Goal: Task Accomplishment & Management: Complete application form

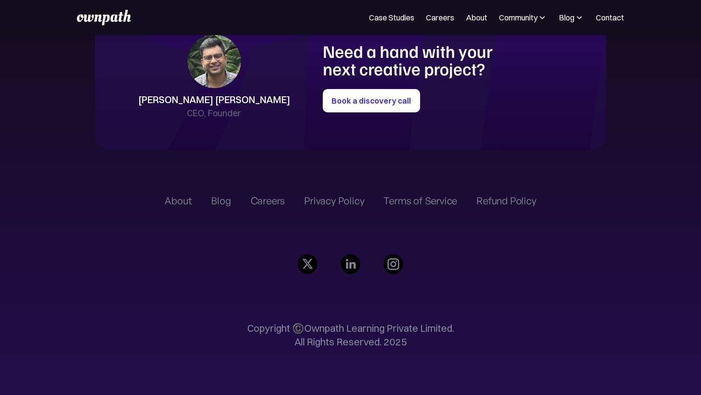
scroll to position [2238, 0]
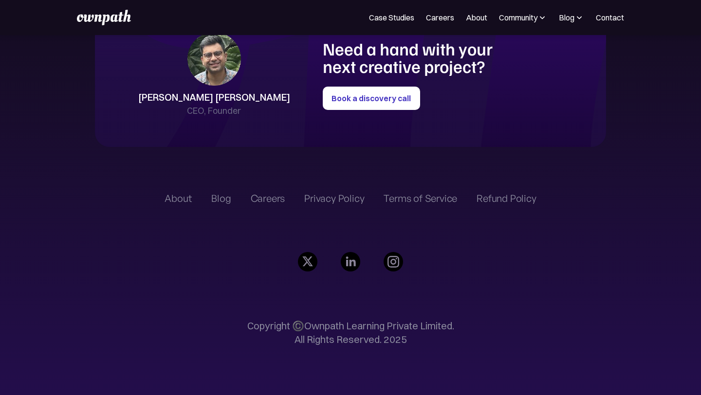
click at [353, 261] on img at bounding box center [350, 261] width 19 height 19
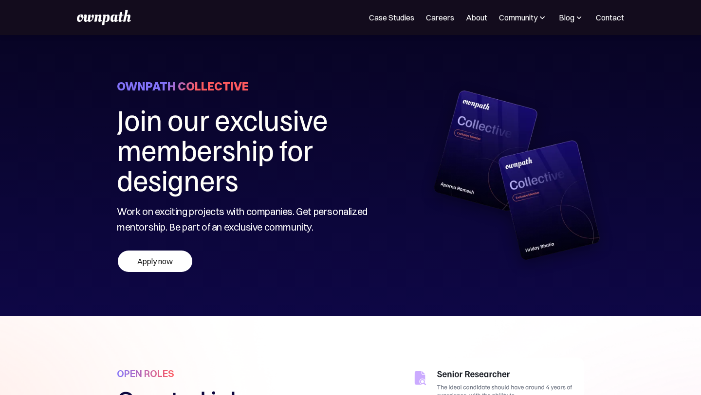
click at [405, 188] on div at bounding box center [485, 176] width 197 height 194
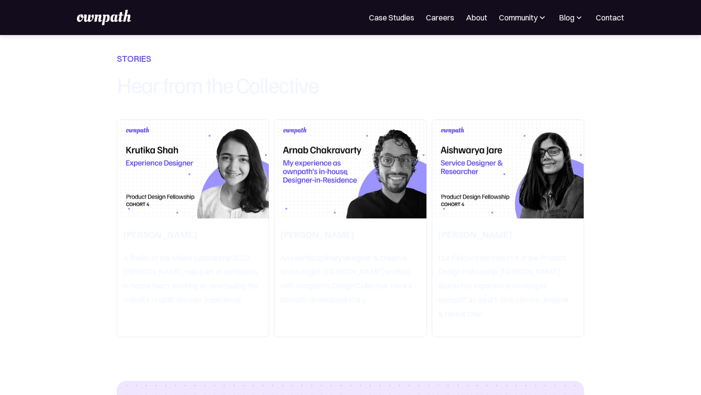
scroll to position [1745, 0]
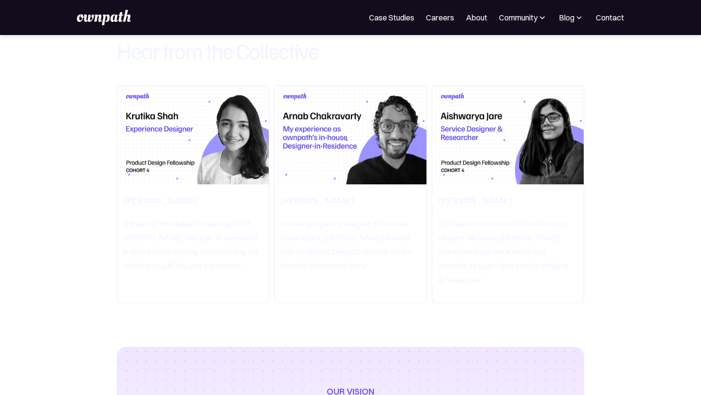
click at [384, 230] on p "An interdisciplinary designer & creative technologist, Arnab worked with ownpat…" at bounding box center [347, 244] width 135 height 57
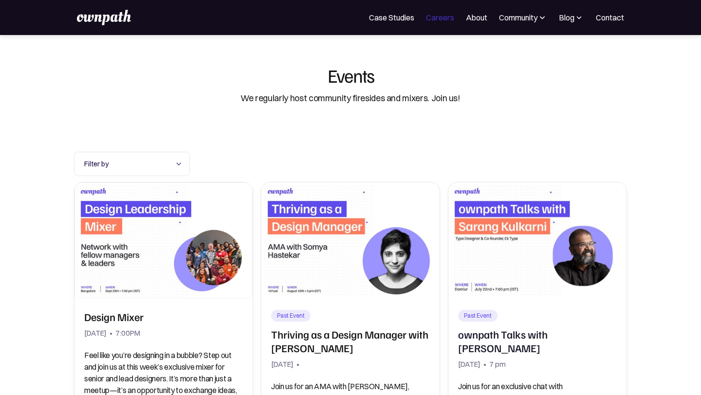
click at [434, 18] on link "Careers" at bounding box center [440, 18] width 28 height 12
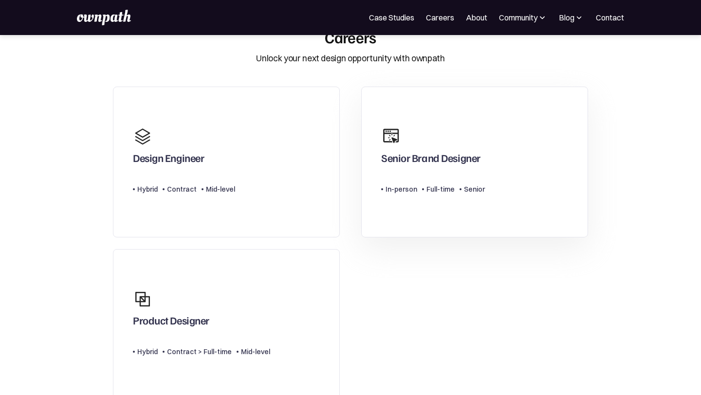
scroll to position [31, 0]
click at [437, 205] on link "Senior Brand Designer Type Level In-person Full-time Senior" at bounding box center [474, 162] width 227 height 151
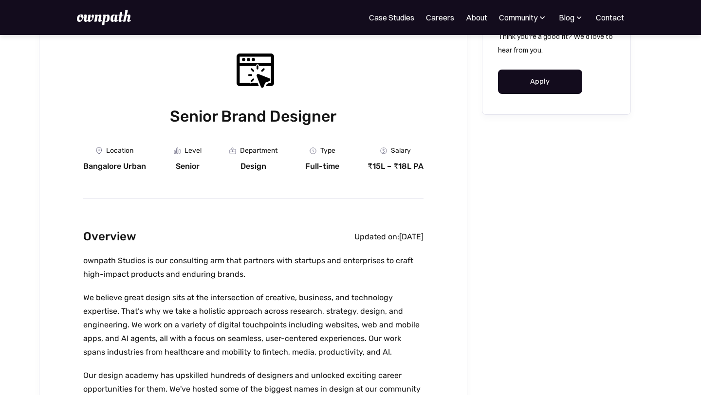
scroll to position [115, 0]
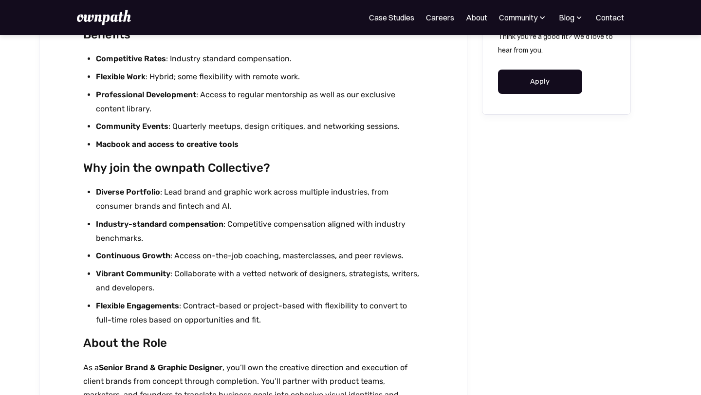
scroll to position [0, 0]
